Goal: Task Accomplishment & Management: Manage account settings

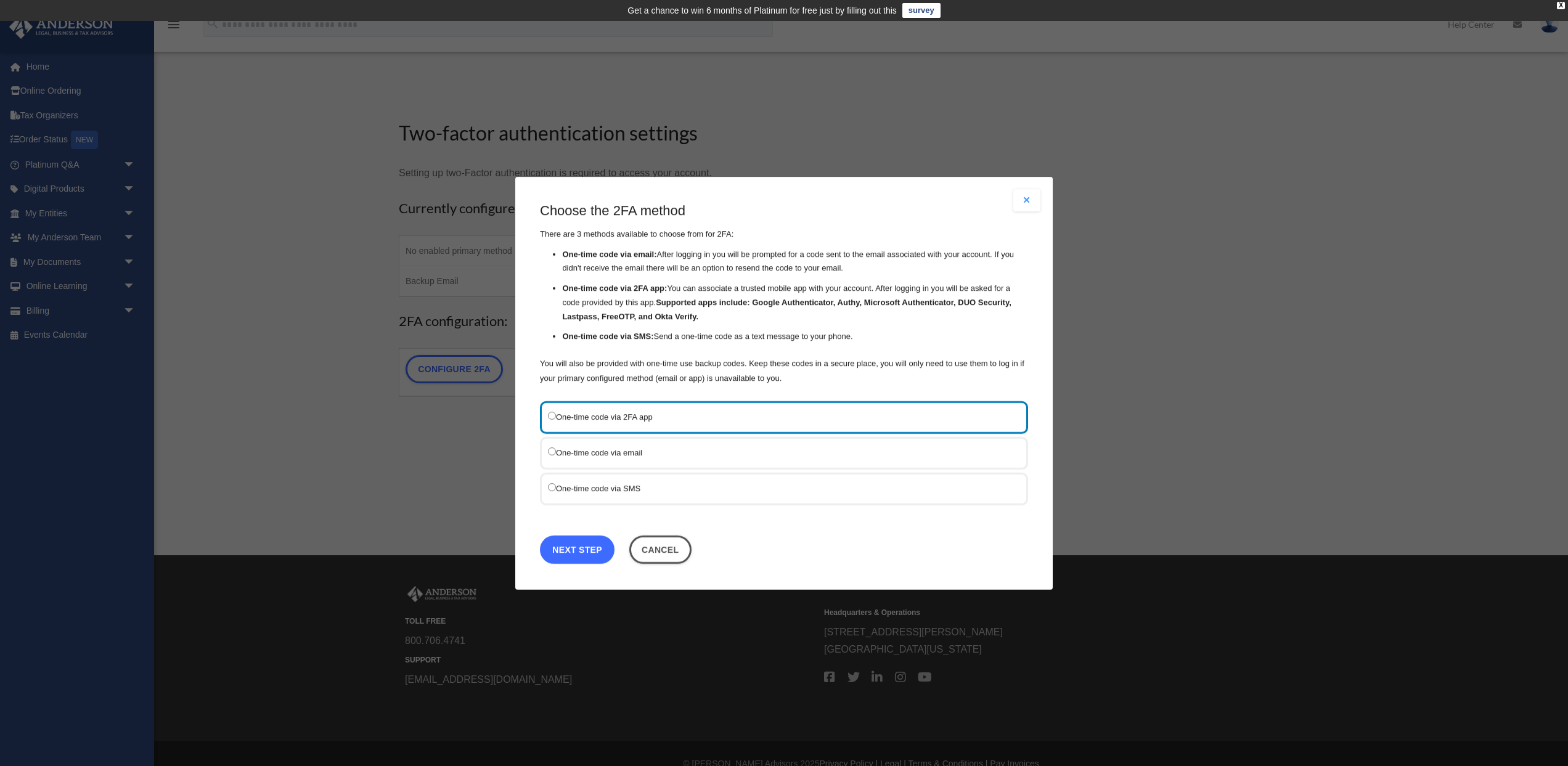
click at [581, 546] on link "Next Step" at bounding box center [577, 549] width 74 height 29
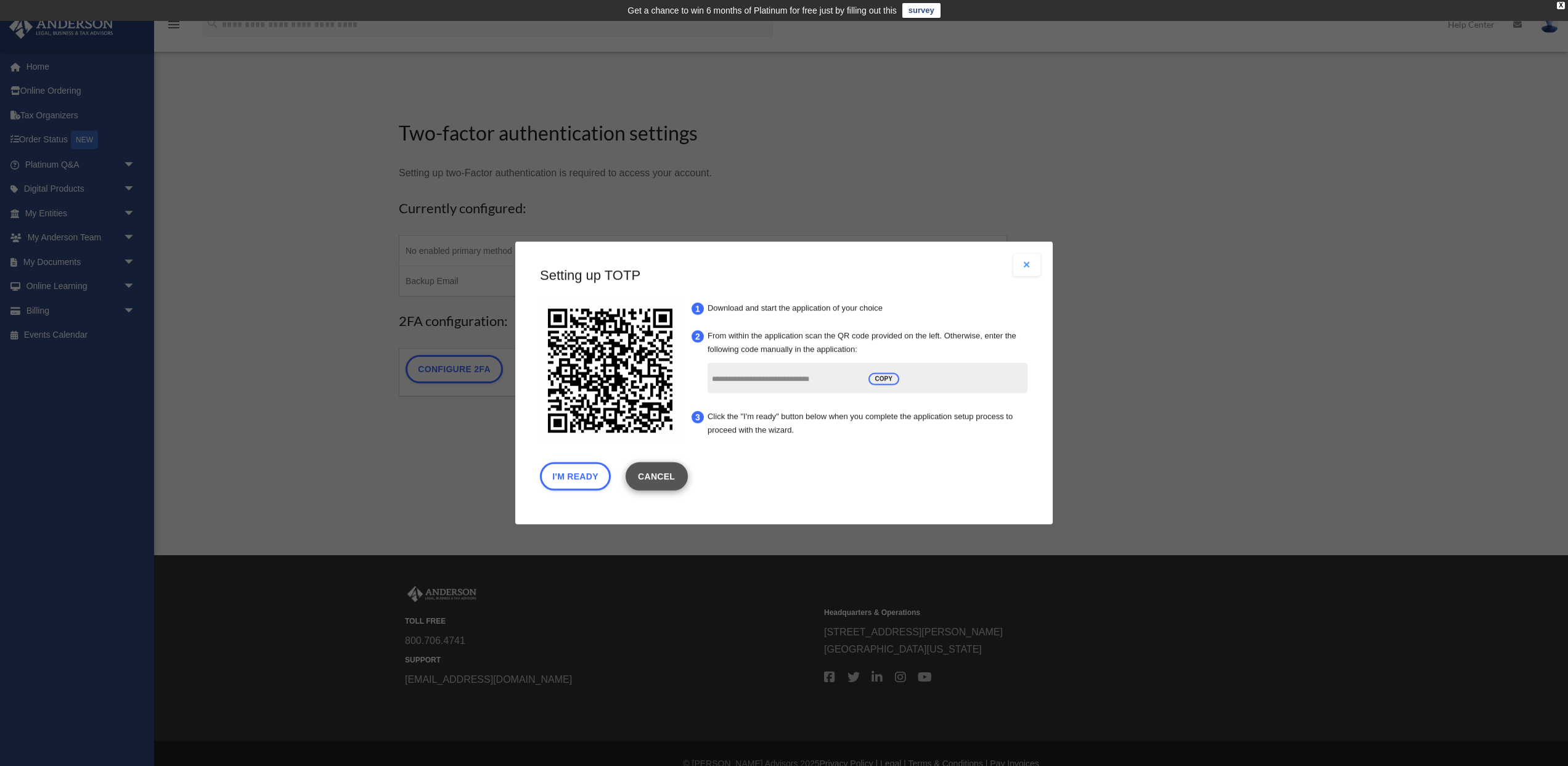
click at [655, 479] on link "Cancel" at bounding box center [656, 476] width 62 height 29
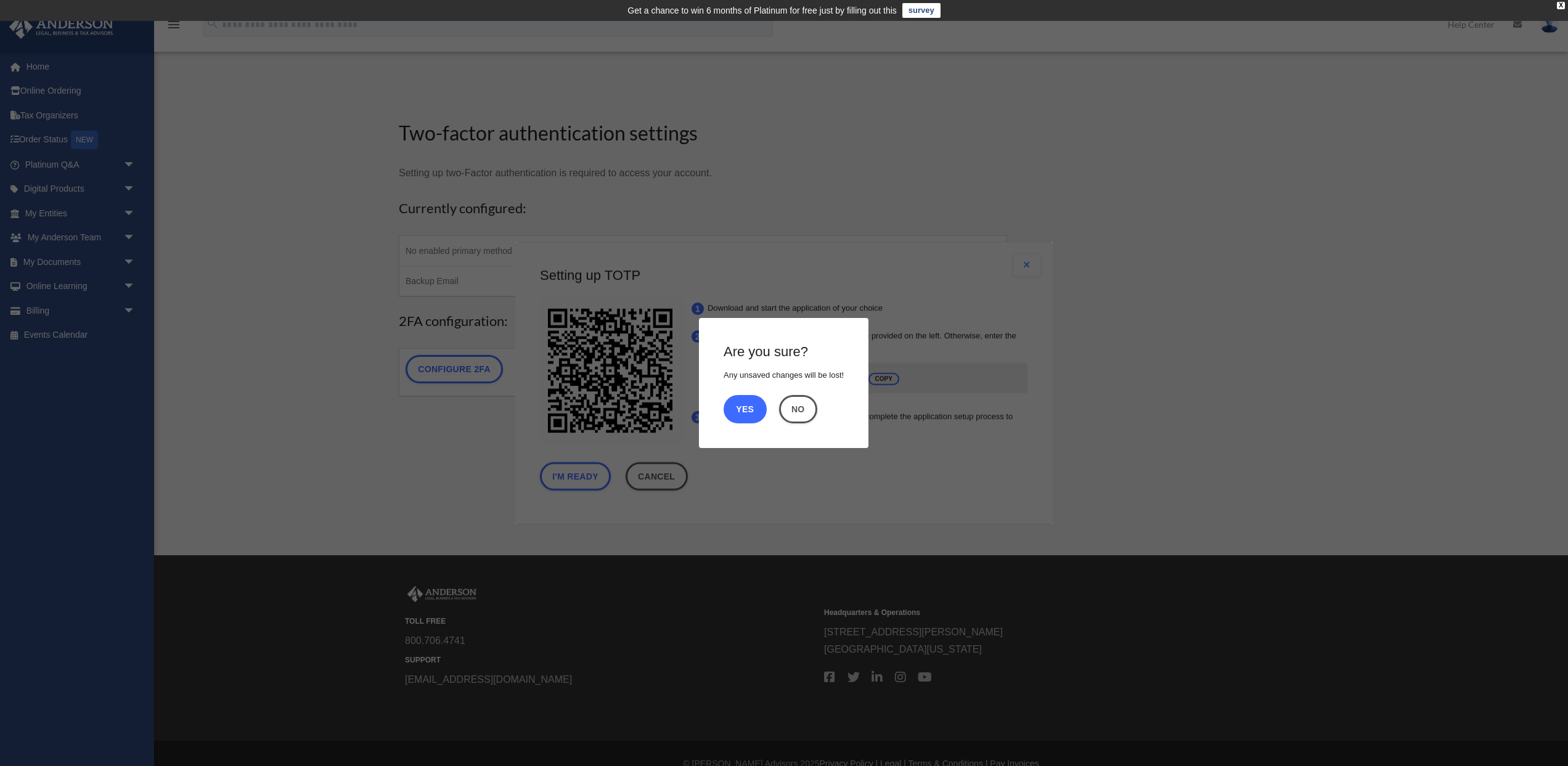
click at [749, 417] on button "Yes" at bounding box center [745, 409] width 43 height 29
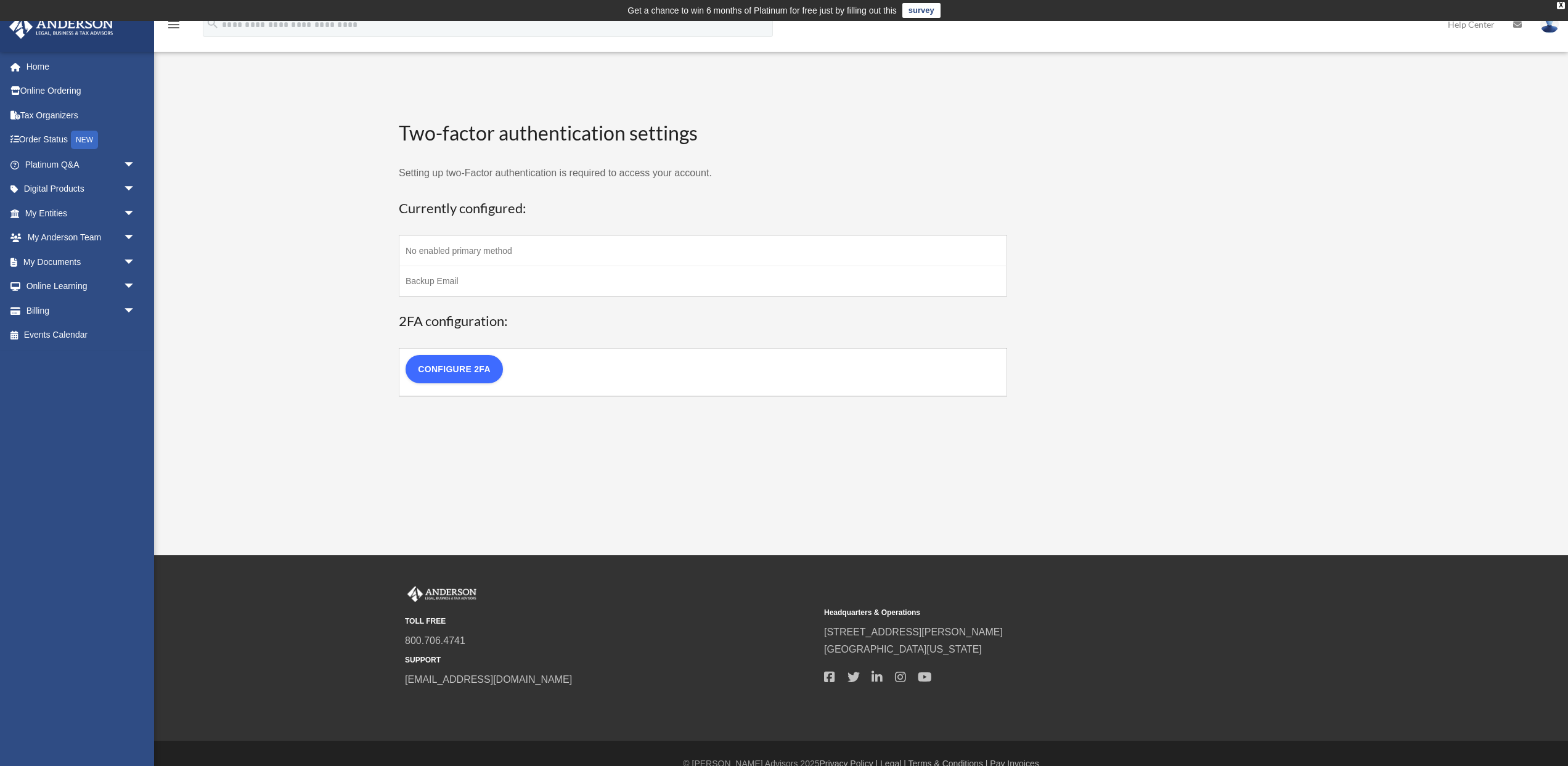
click at [450, 368] on link "Configure 2FA" at bounding box center [454, 369] width 97 height 29
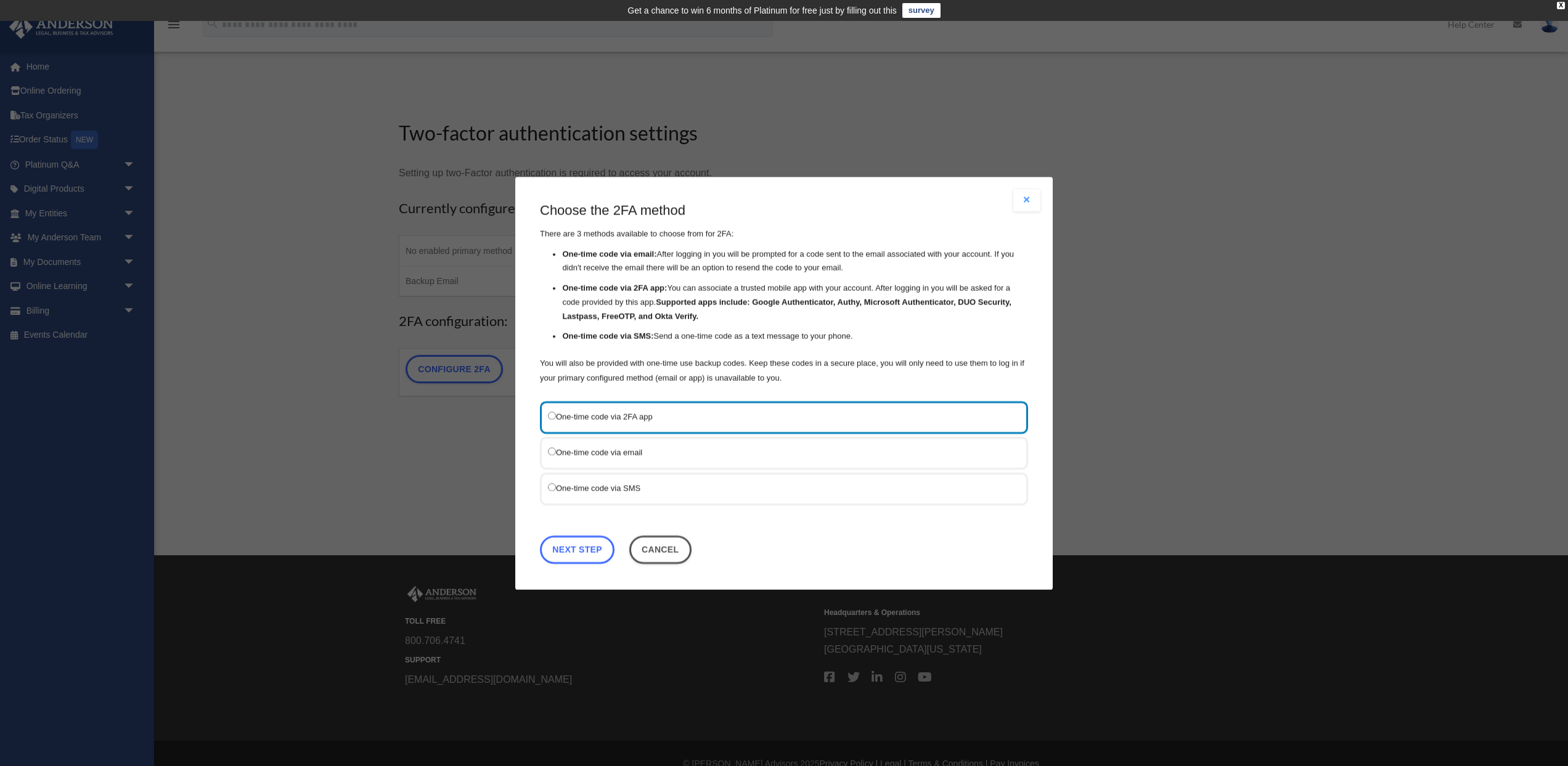
click at [572, 541] on link "Next Step" at bounding box center [577, 549] width 74 height 29
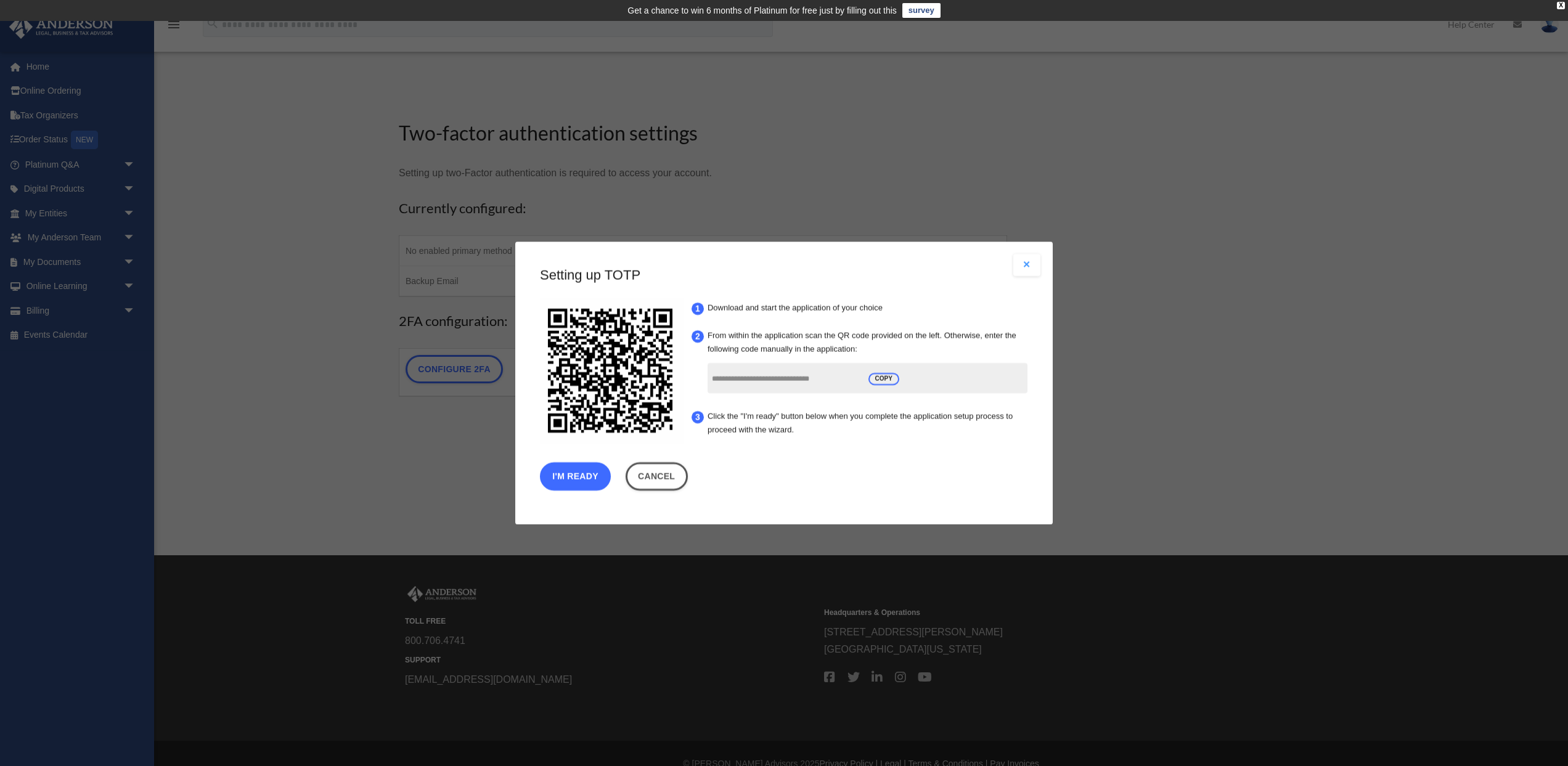
click at [587, 475] on button "I'm Ready" at bounding box center [576, 476] width 71 height 29
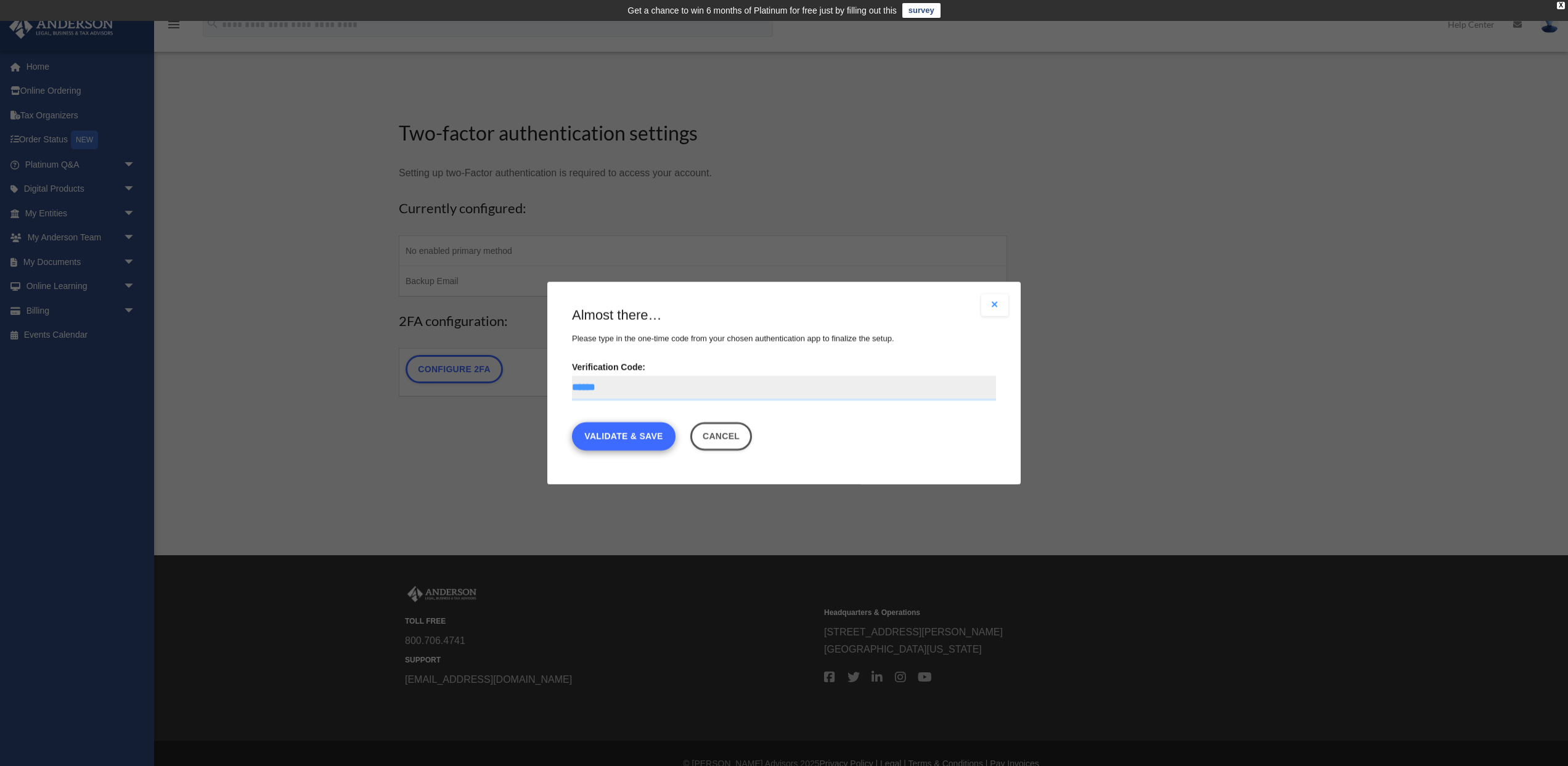
type input "******"
click at [604, 437] on link "Validate & Save" at bounding box center [623, 436] width 104 height 29
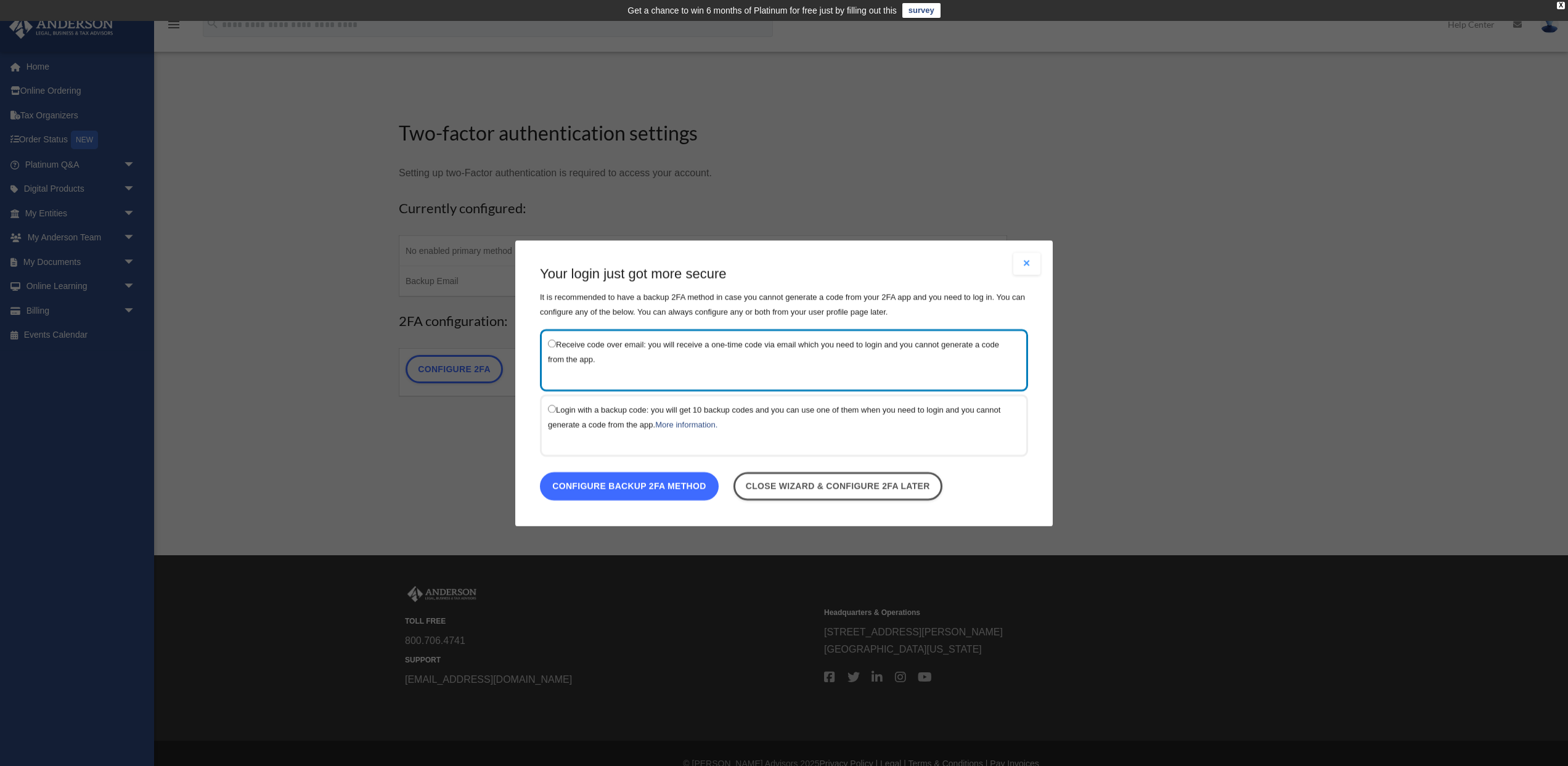
click at [612, 490] on link "Configure backup 2FA method" at bounding box center [629, 485] width 179 height 29
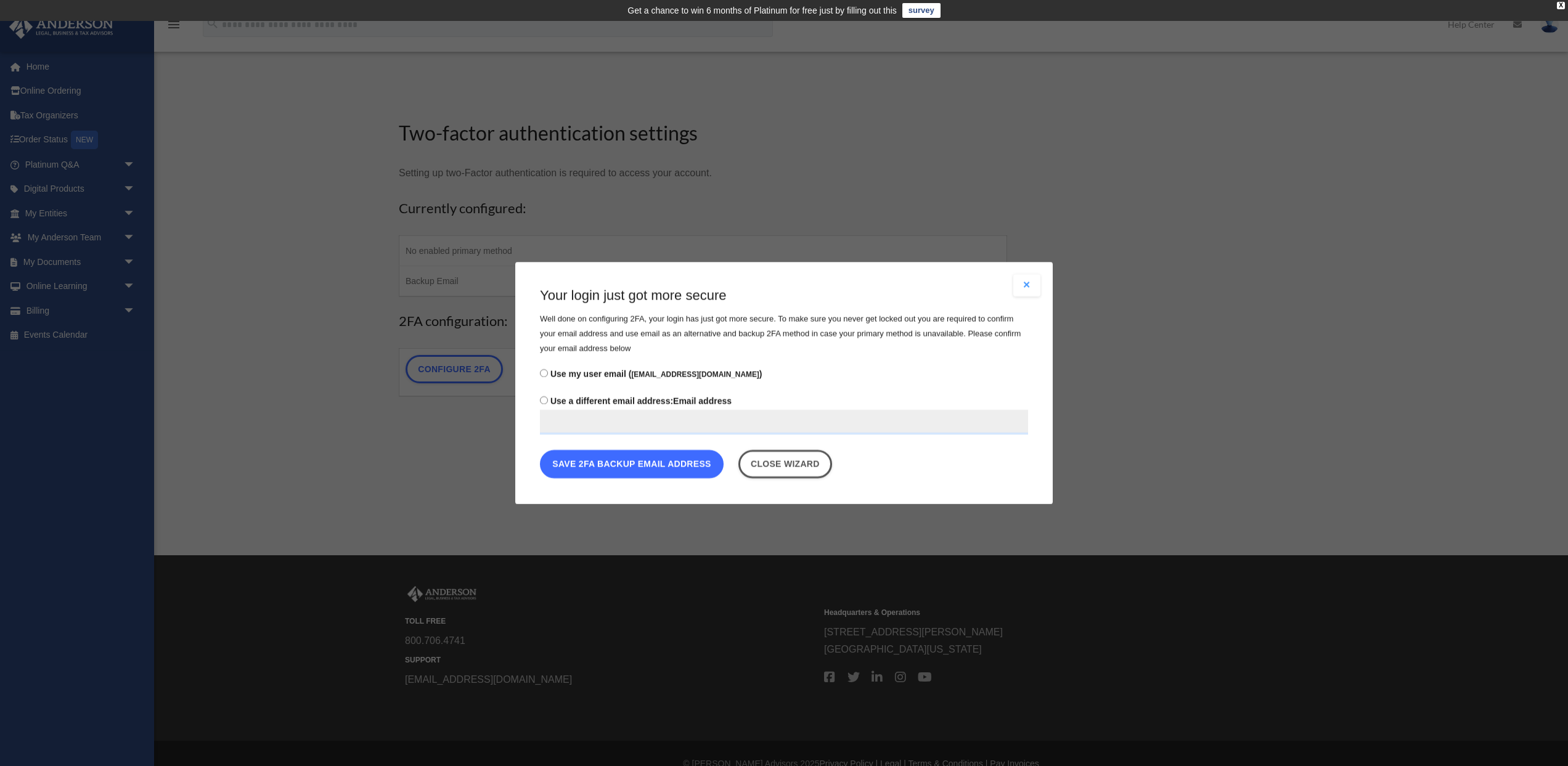
click at [608, 471] on button "Save 2FA backup email address" at bounding box center [632, 464] width 184 height 29
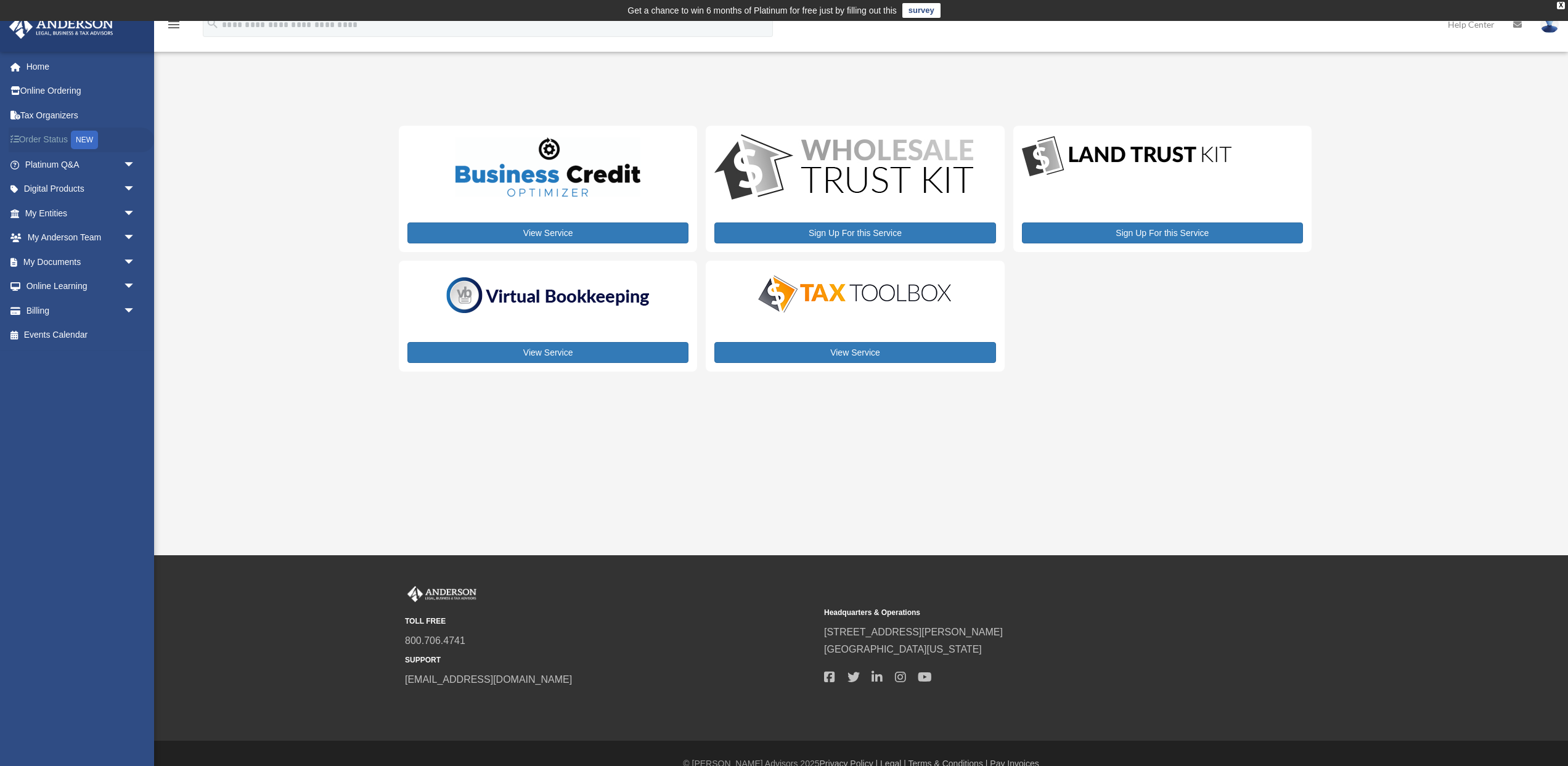
click at [56, 140] on link "Order Status NEW" at bounding box center [82, 140] width 146 height 25
click at [130, 212] on span "arrow_drop_down" at bounding box center [136, 213] width 25 height 25
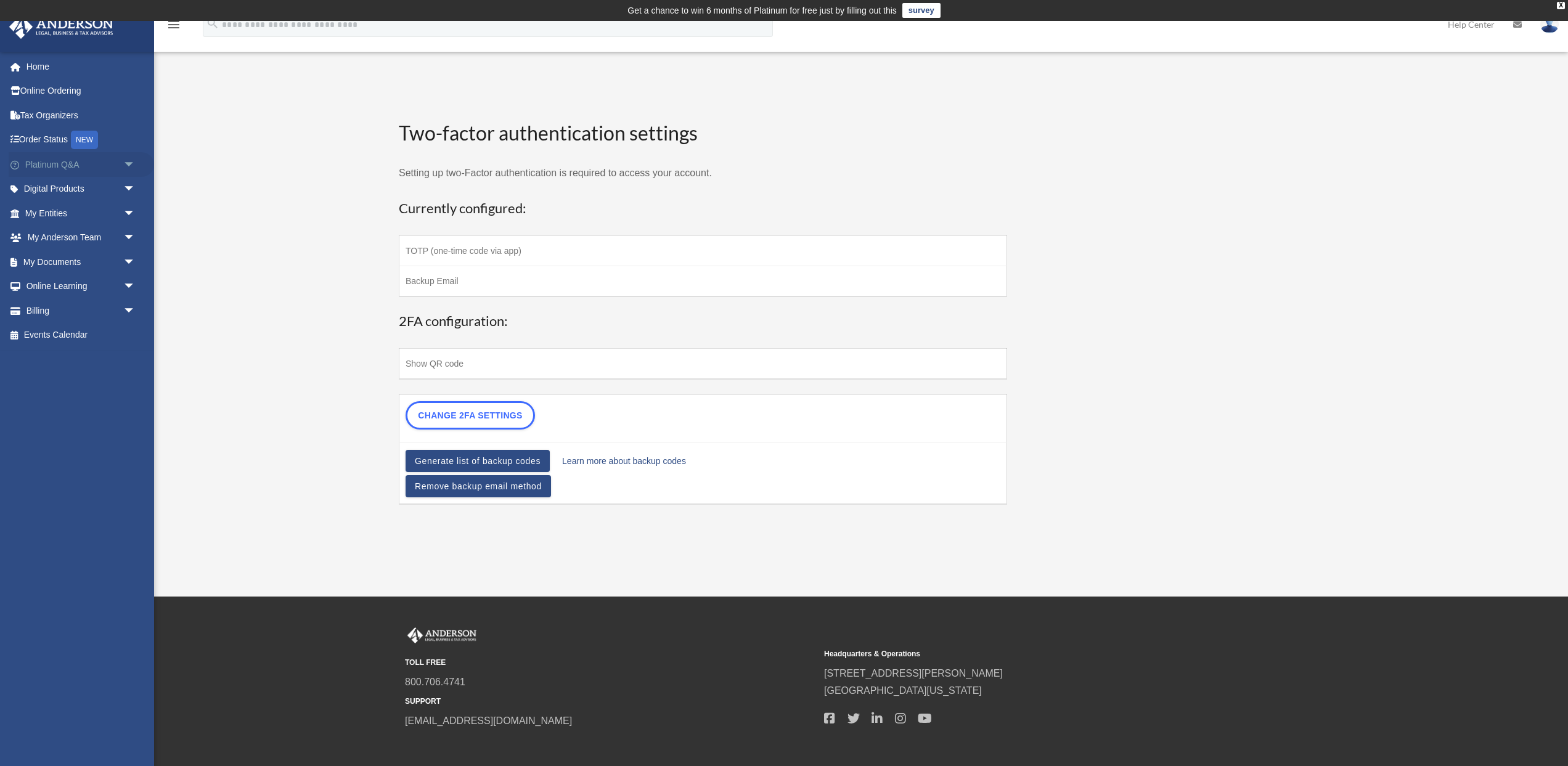
click at [132, 162] on span "arrow_drop_down" at bounding box center [136, 165] width 25 height 25
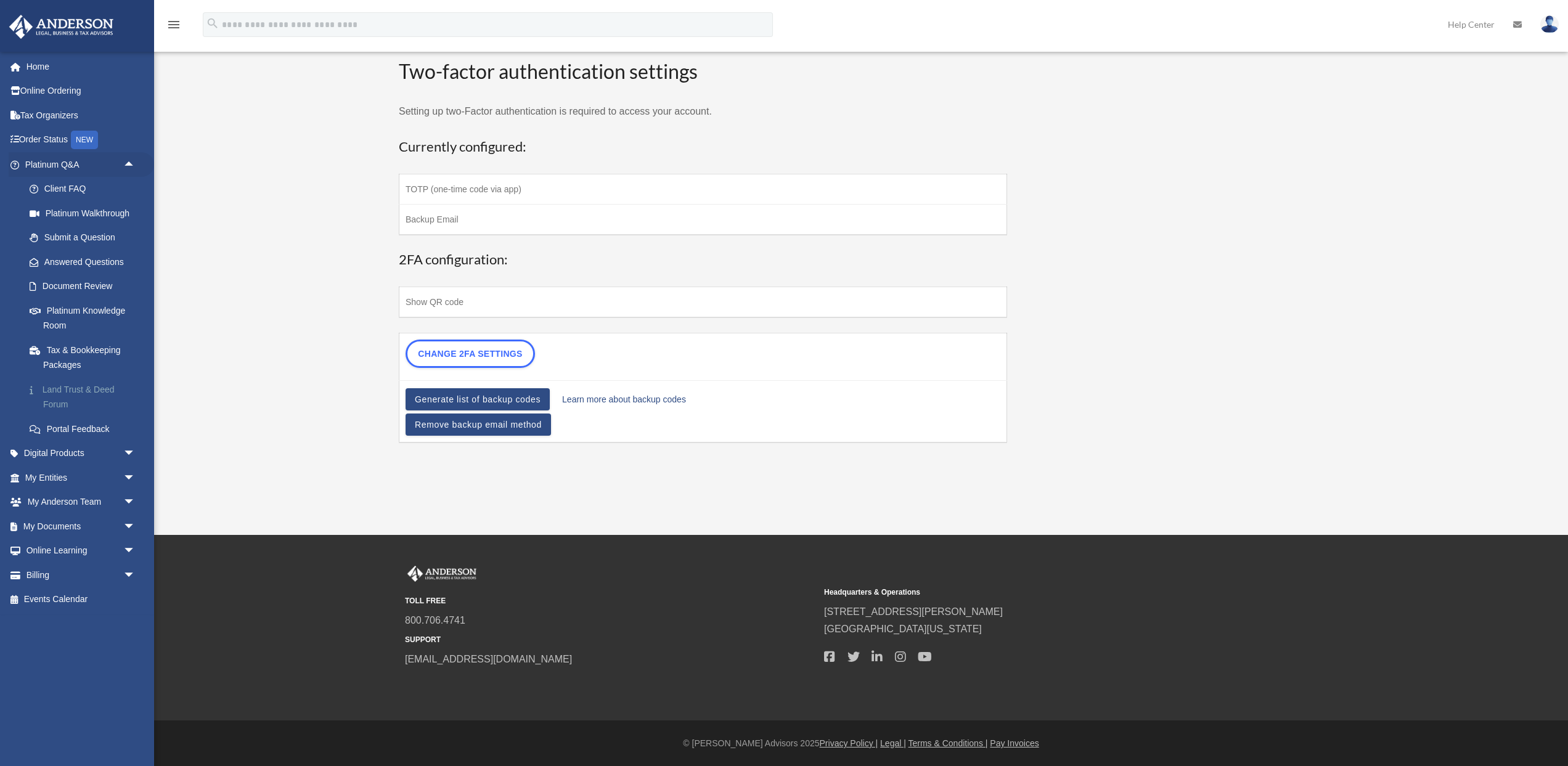
scroll to position [62, 0]
click at [134, 531] on span "arrow_drop_down" at bounding box center [136, 526] width 25 height 25
click at [129, 506] on span "arrow_drop_down" at bounding box center [136, 503] width 25 height 25
click at [92, 529] on link "My Anderson Team" at bounding box center [85, 526] width 137 height 25
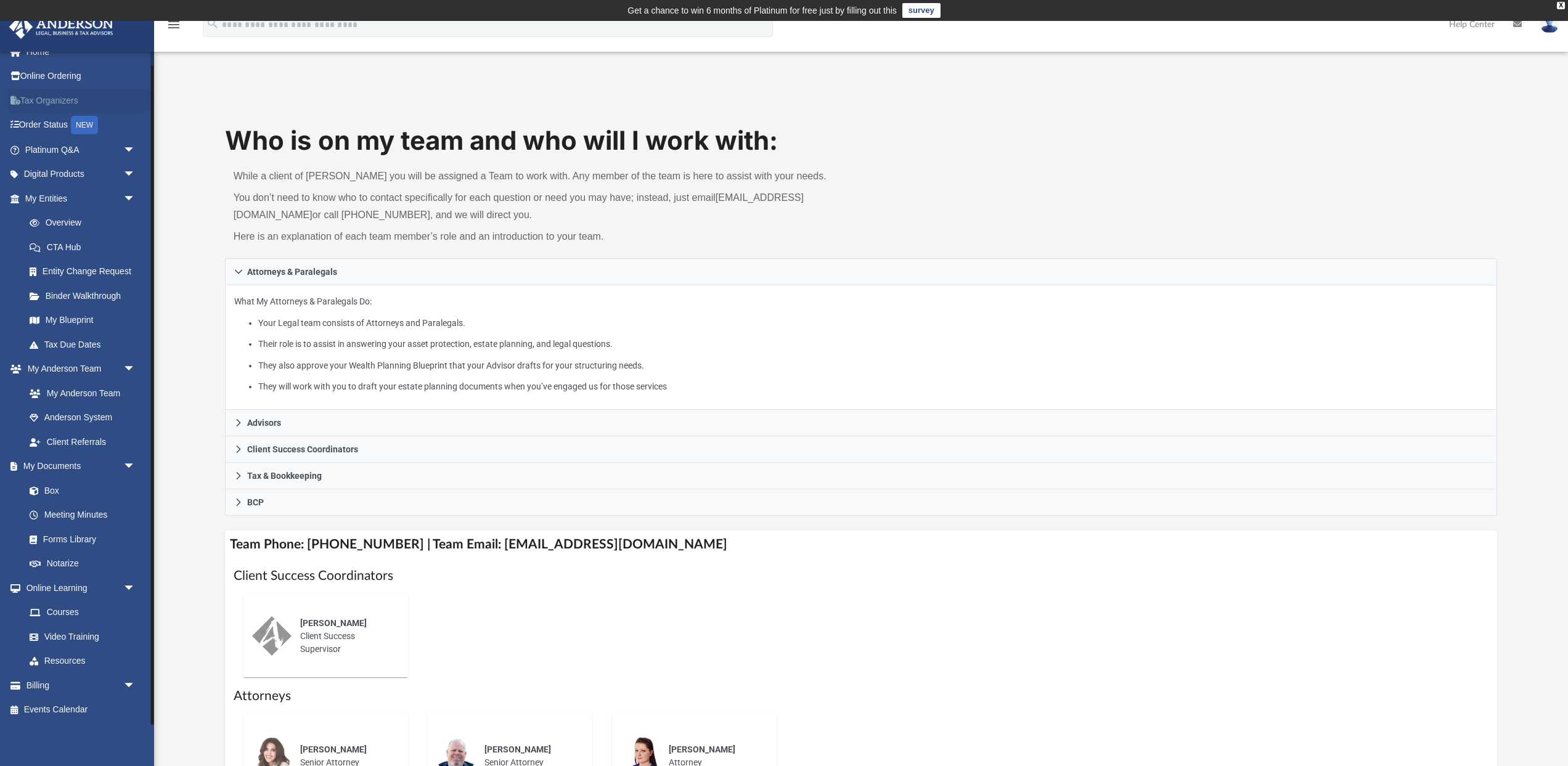
click at [62, 101] on link "Tax Organizers" at bounding box center [82, 101] width 146 height 25
